Goal: Transaction & Acquisition: Purchase product/service

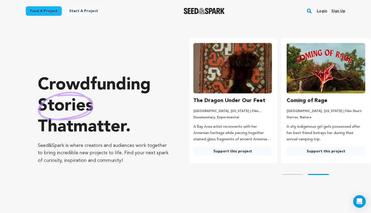
scroll to position [0, 97]
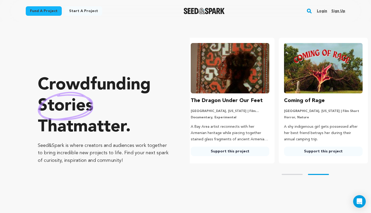
click at [261, 73] on img at bounding box center [230, 68] width 79 height 50
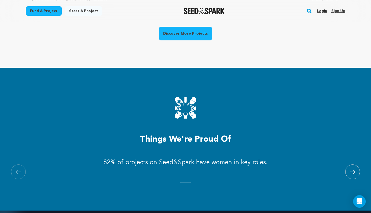
click at [191, 30] on link "Discover More Projects" at bounding box center [185, 34] width 53 height 14
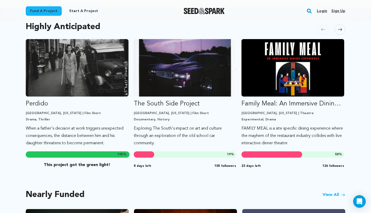
scroll to position [281, 0]
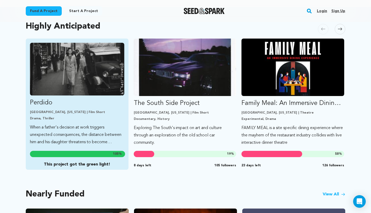
click at [115, 106] on p "Perdido" at bounding box center [77, 103] width 94 height 8
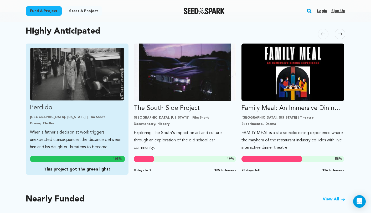
scroll to position [275, 0]
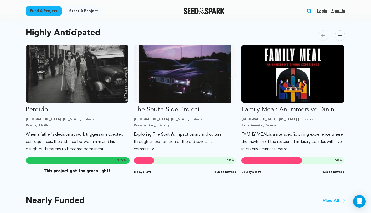
click at [340, 36] on icon at bounding box center [340, 36] width 4 height 4
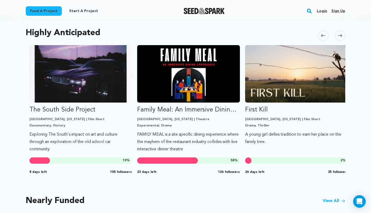
scroll to position [0, 108]
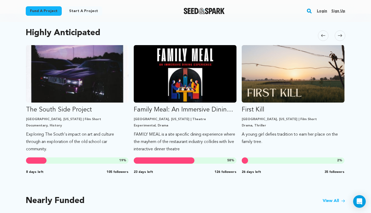
click at [340, 36] on icon at bounding box center [340, 36] width 4 height 4
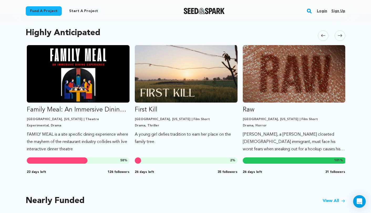
scroll to position [0, 216]
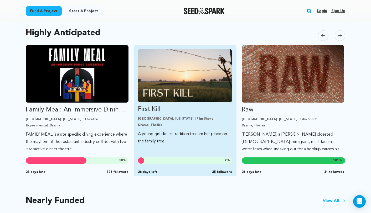
click at [163, 87] on img "Fund First Kill" at bounding box center [185, 75] width 94 height 53
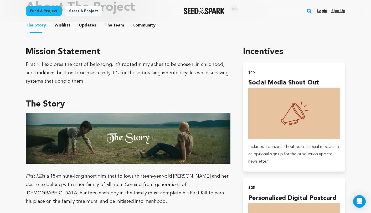
scroll to position [269, 0]
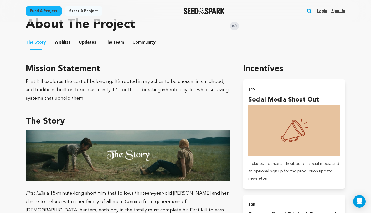
click at [112, 45] on button "The Team" at bounding box center [114, 43] width 13 height 13
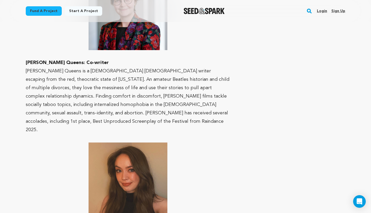
scroll to position [606, 0]
